Goal: Navigation & Orientation: Find specific page/section

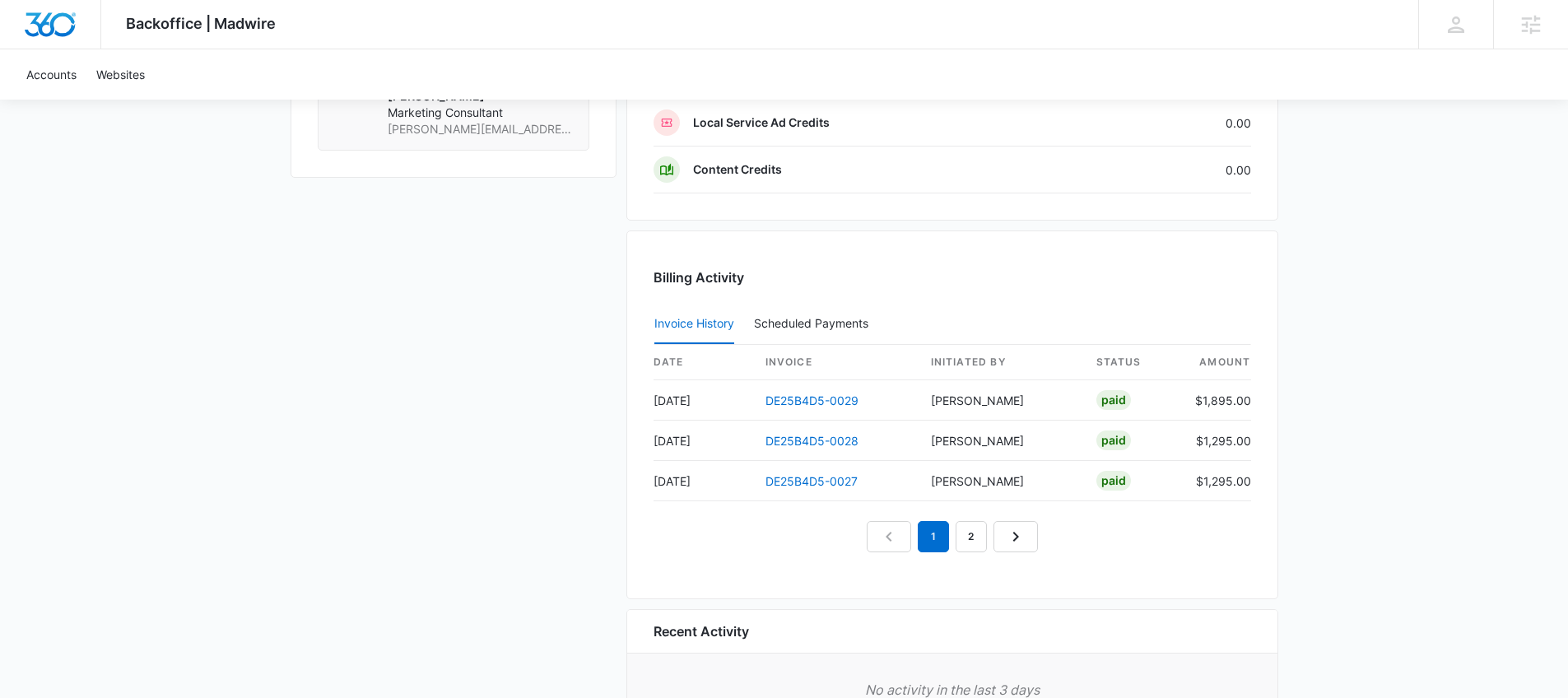
scroll to position [1476, 0]
click at [966, 546] on link "2" at bounding box center [971, 539] width 31 height 31
click at [910, 546] on link "1" at bounding box center [914, 539] width 31 height 31
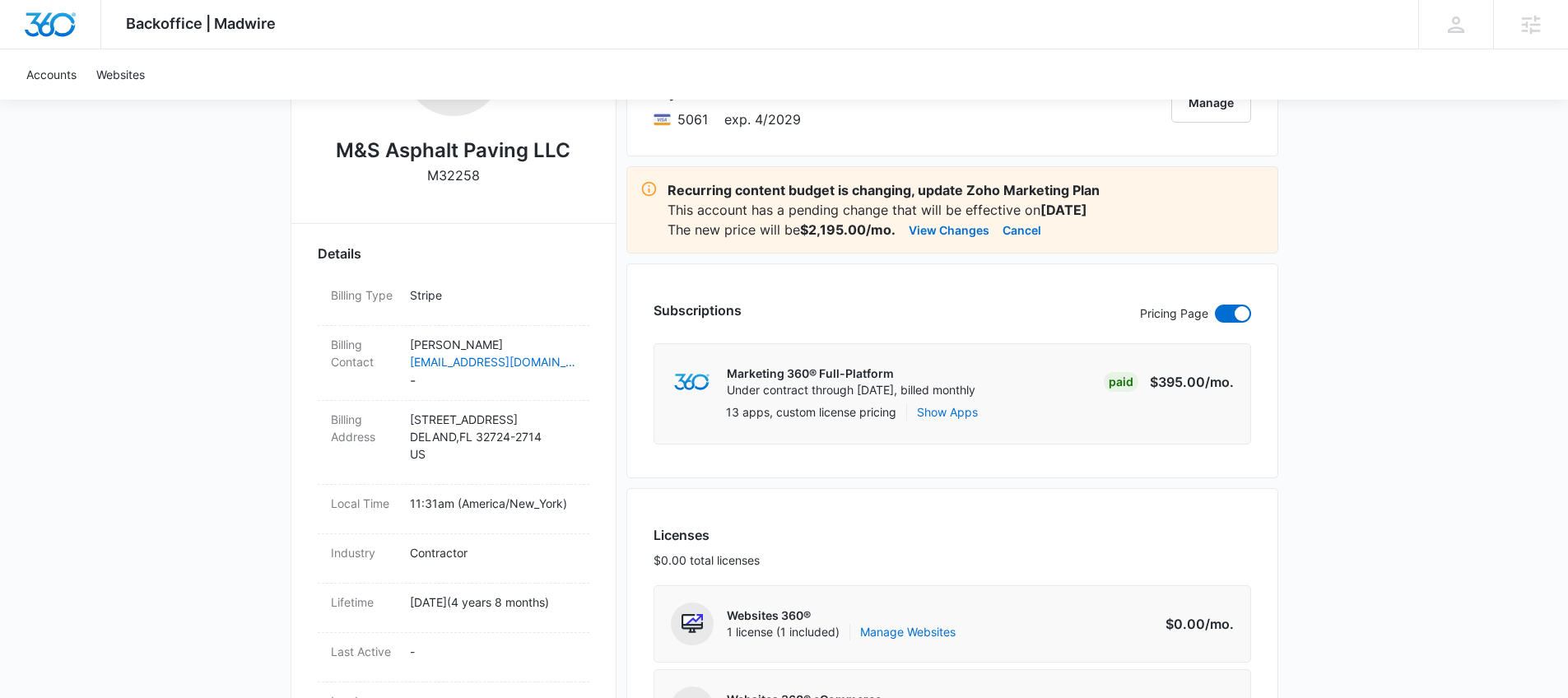
scroll to position [120, 0]
